Goal: Contribute content

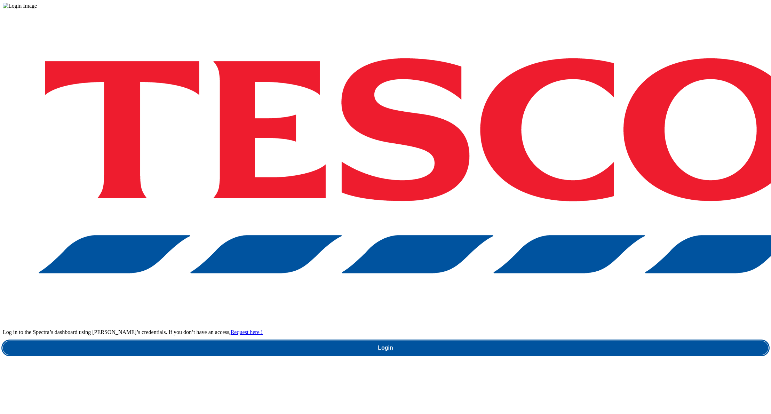
click at [577, 341] on link "Login" at bounding box center [385, 348] width 765 height 14
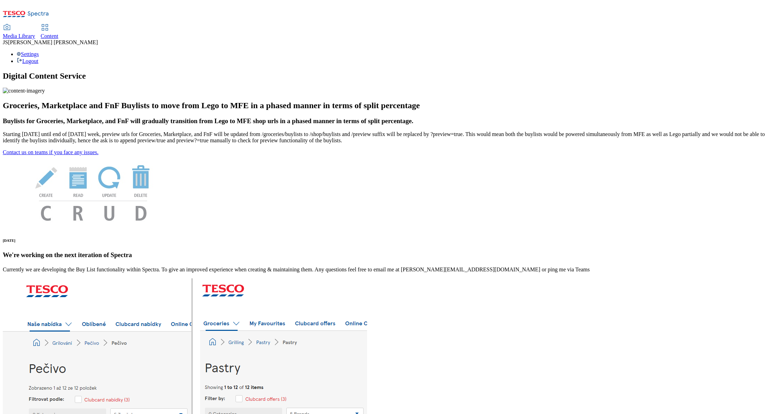
click at [33, 13] on icon at bounding box center [26, 16] width 46 height 15
click at [35, 33] on span "Media Library" at bounding box center [19, 36] width 32 height 6
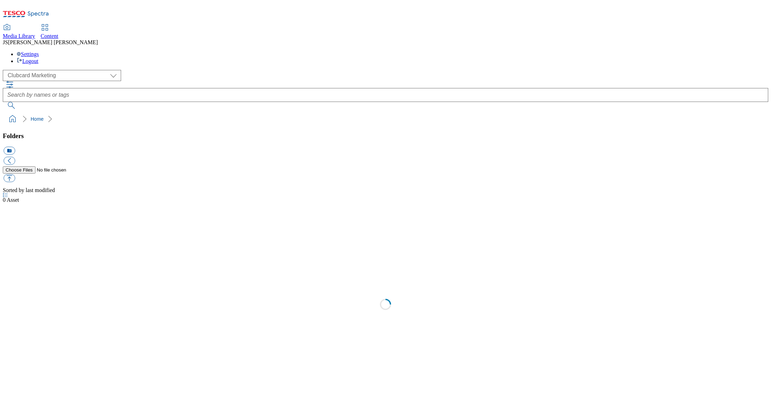
scroll to position [0, 0]
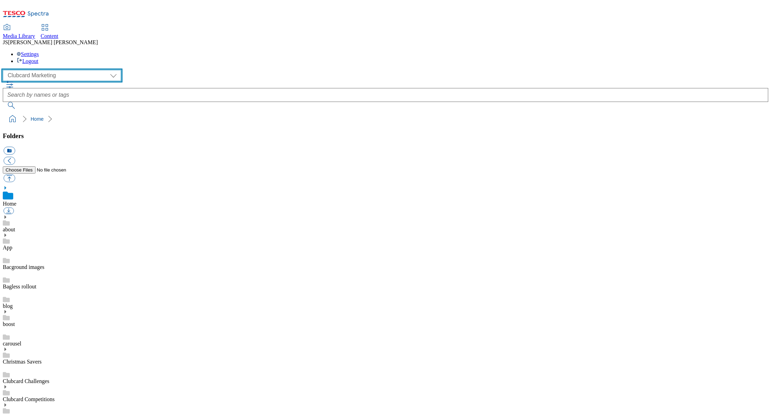
click at [40, 70] on select "Clubcard Marketing Dotcom UK GHS Marketing UK GHS ROI iGHS Marketing CE MCA CZ …" at bounding box center [62, 75] width 118 height 11
select select "flare-ghs-roi"
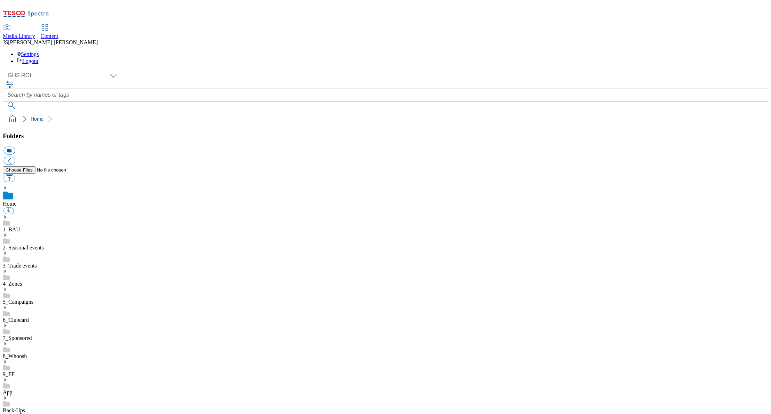
click at [6, 270] on use at bounding box center [6, 271] width 2 height 3
click at [40, 318] on link "aldi-price-match" at bounding box center [21, 321] width 37 height 6
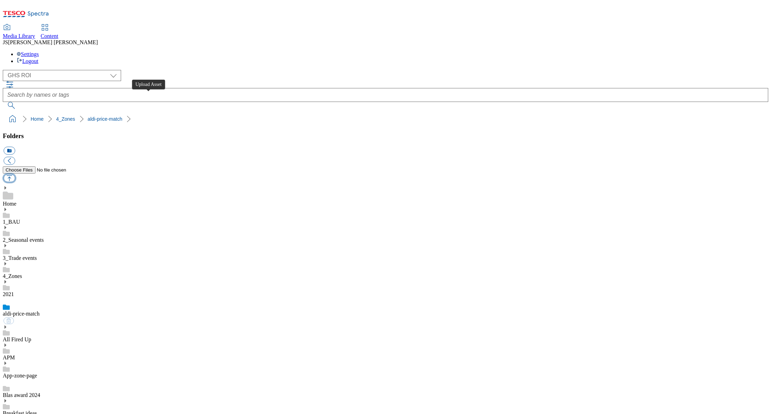
click at [15, 174] on button "button" at bounding box center [8, 178] width 11 height 8
type input "C:\fakepath\Aldi_Price_Match_11-Aug.pdf"
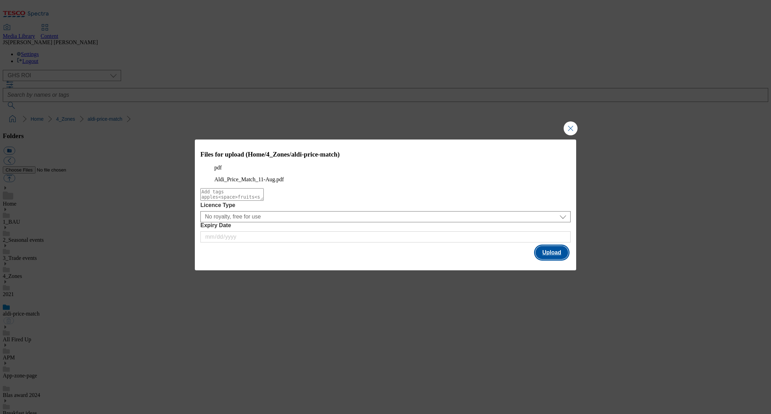
click at [549, 259] on button "Upload" at bounding box center [551, 252] width 33 height 13
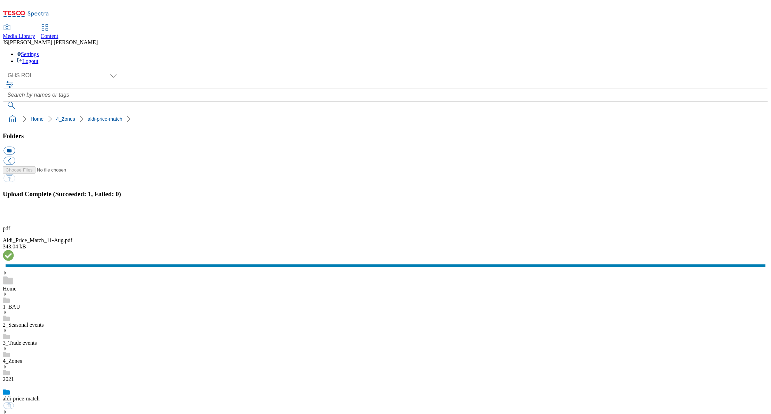
click at [14, 219] on button "button" at bounding box center [8, 216] width 10 height 7
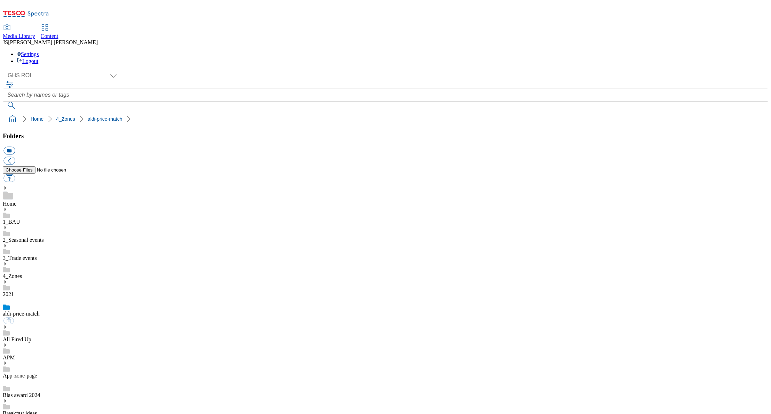
click at [31, 336] on link "All Fired Up" at bounding box center [17, 339] width 29 height 6
click at [40, 311] on link "aldi-price-match" at bounding box center [21, 314] width 37 height 6
